Goal: Transaction & Acquisition: Book appointment/travel/reservation

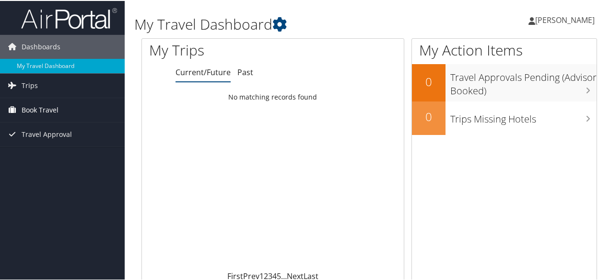
click at [33, 100] on span "Book Travel" at bounding box center [40, 109] width 37 height 24
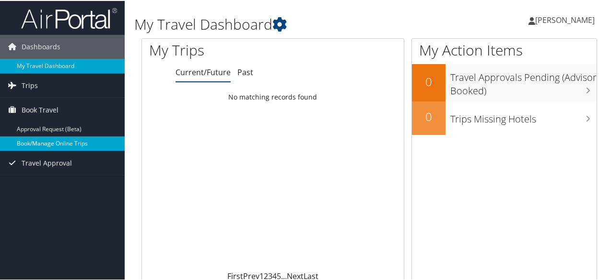
click at [32, 144] on link "Book/Manage Online Trips" at bounding box center [62, 143] width 125 height 14
